Goal: Task Accomplishment & Management: Manage account settings

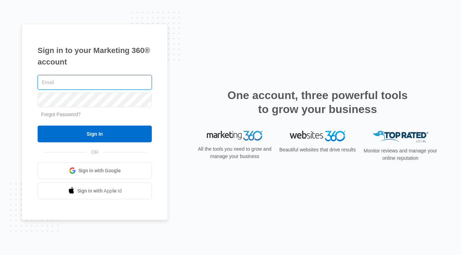
type input "[EMAIL_ADDRESS][DOMAIN_NAME]"
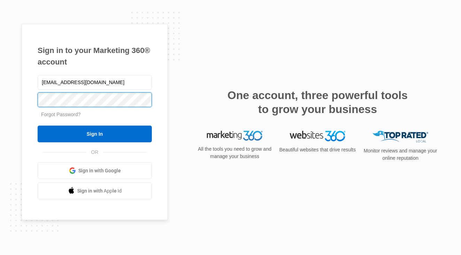
click at [95, 134] on input "Sign In" at bounding box center [95, 133] width 114 height 17
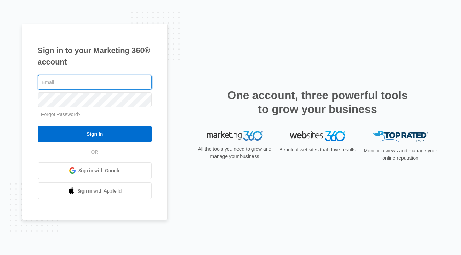
type input "[EMAIL_ADDRESS][DOMAIN_NAME]"
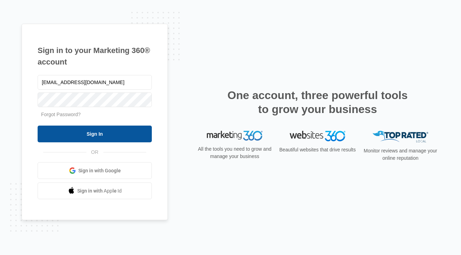
click at [73, 133] on input "Sign In" at bounding box center [95, 133] width 114 height 17
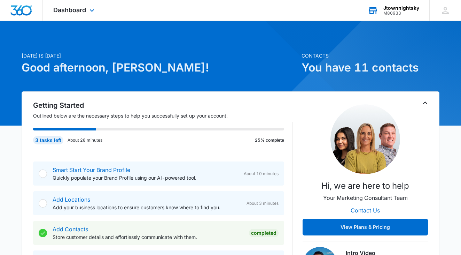
click at [403, 11] on div "M80933" at bounding box center [401, 13] width 36 height 5
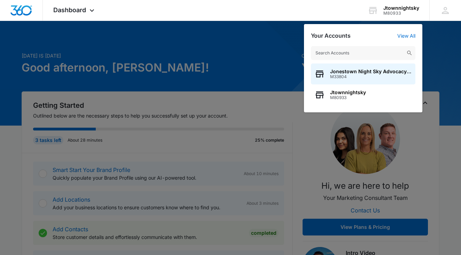
click at [280, 54] on div at bounding box center [230, 127] width 461 height 255
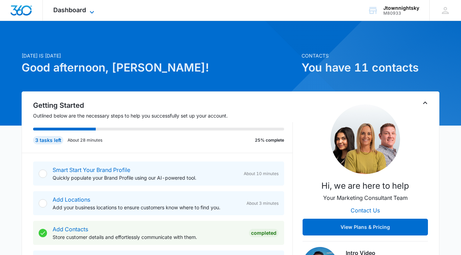
click at [72, 11] on span "Dashboard" at bounding box center [69, 9] width 33 height 7
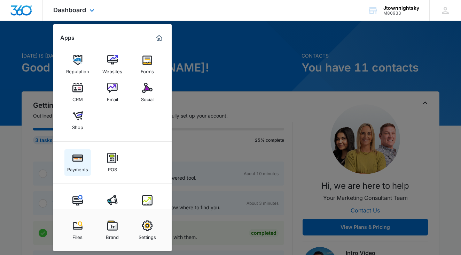
click at [76, 161] on img at bounding box center [77, 158] width 10 height 10
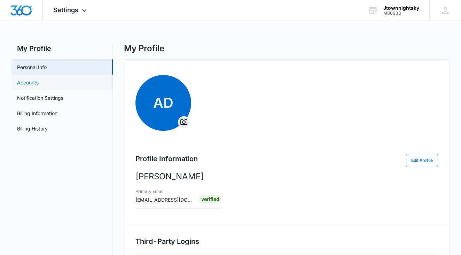
click at [29, 80] on link "Accounts" at bounding box center [28, 82] width 22 height 7
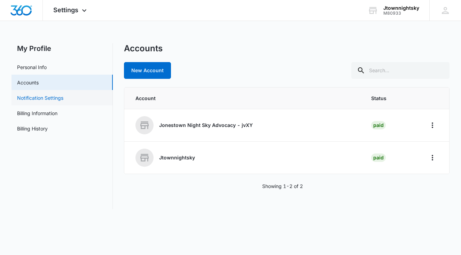
click at [35, 98] on link "Notification Settings" at bounding box center [40, 97] width 46 height 7
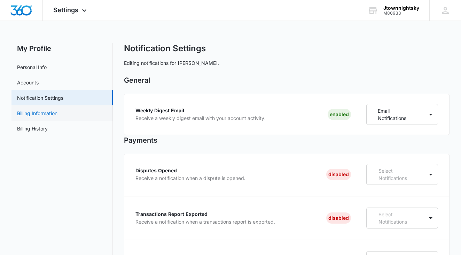
click at [45, 111] on link "Billing Information" at bounding box center [37, 112] width 40 height 7
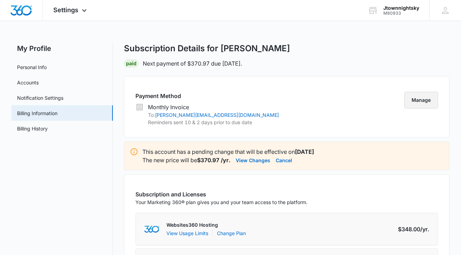
click at [419, 99] on button "Manage" at bounding box center [421, 100] width 34 height 17
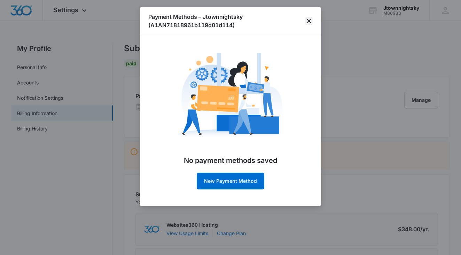
click at [310, 20] on icon "close" at bounding box center [308, 20] width 5 height 5
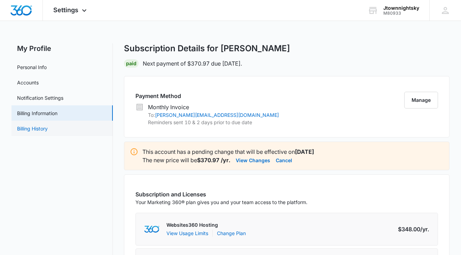
click at [48, 129] on link "Billing History" at bounding box center [32, 128] width 31 height 7
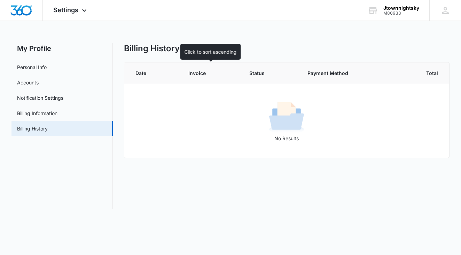
click at [203, 76] on span "Invoice" at bounding box center [205, 72] width 34 height 7
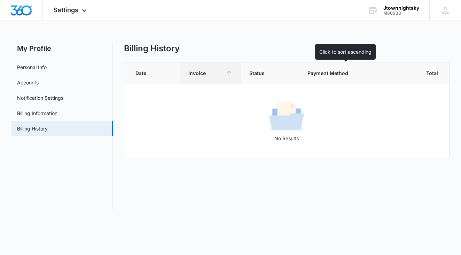
click at [325, 73] on span "Payment Method" at bounding box center [340, 72] width 66 height 7
click at [326, 73] on span "Payment Method" at bounding box center [340, 72] width 66 height 7
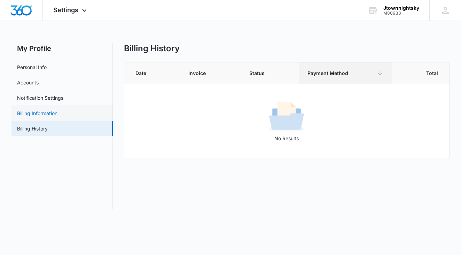
click at [56, 111] on link "Billing Information" at bounding box center [37, 112] width 40 height 7
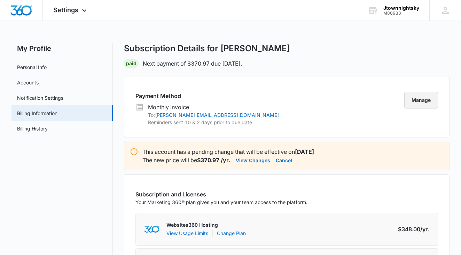
click at [422, 97] on button "Manage" at bounding box center [421, 100] width 34 height 17
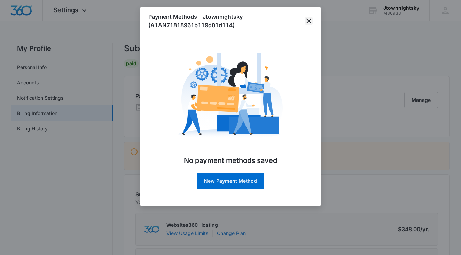
click at [308, 19] on icon "close" at bounding box center [309, 21] width 8 height 8
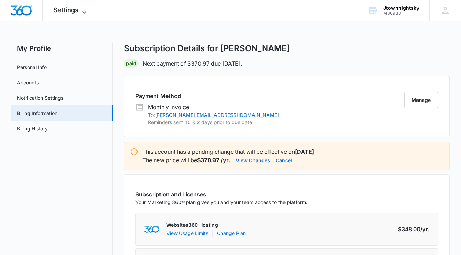
click at [73, 10] on span "Settings" at bounding box center [65, 9] width 25 height 7
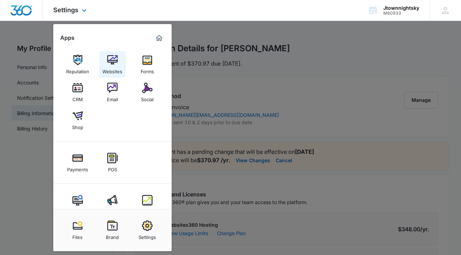
scroll to position [1, 0]
click at [111, 64] on link "Websites" at bounding box center [112, 63] width 26 height 26
